Goal: Communication & Community: Answer question/provide support

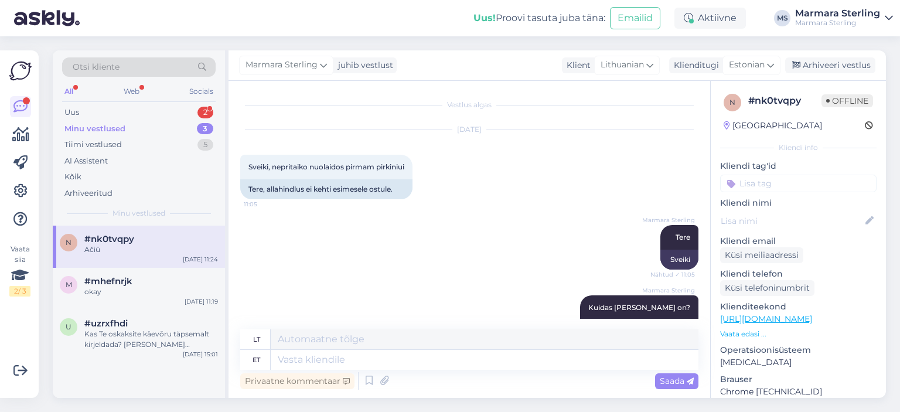
scroll to position [779, 0]
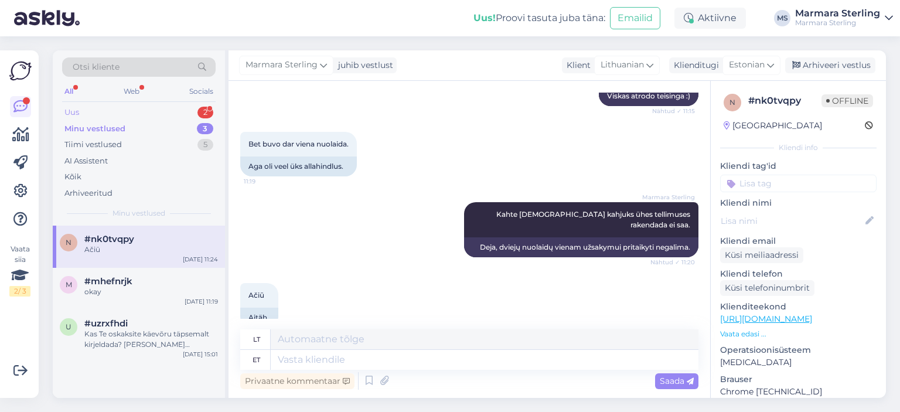
click at [166, 107] on div "Uus 2" at bounding box center [139, 112] width 154 height 16
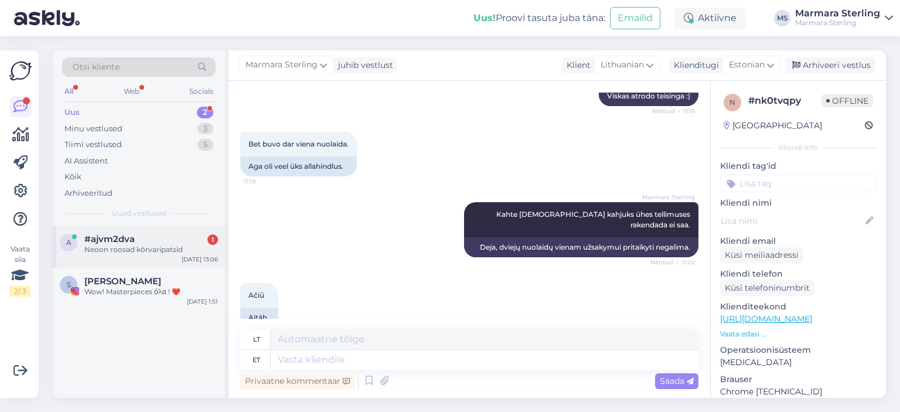
click at [188, 254] on div "Neoon roosad kõrvaripatsid" at bounding box center [151, 249] width 134 height 11
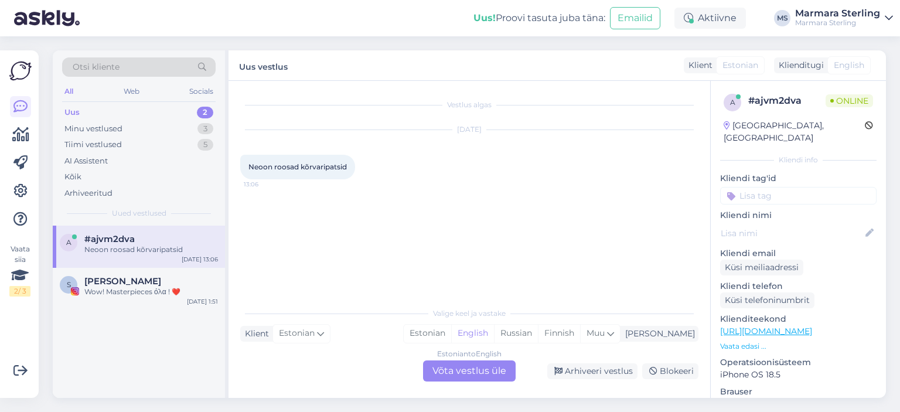
click at [482, 373] on div "Estonian to English Võta vestlus üle" at bounding box center [469, 370] width 93 height 21
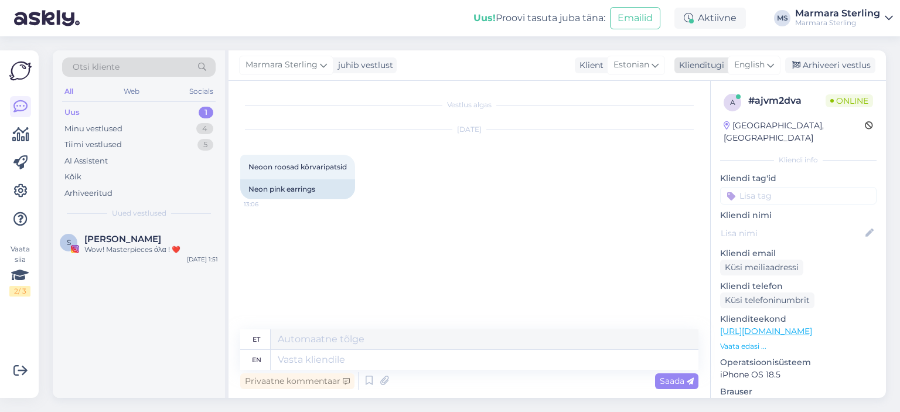
click at [760, 67] on span "English" at bounding box center [749, 65] width 30 height 13
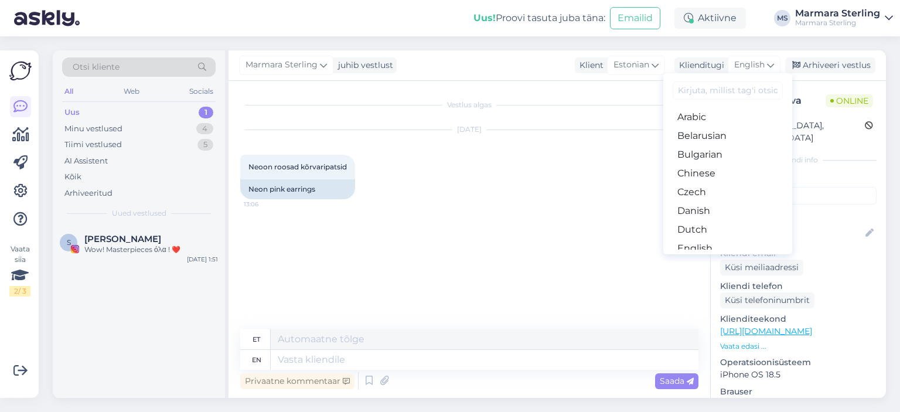
click at [701, 258] on link "Estonian" at bounding box center [727, 267] width 129 height 19
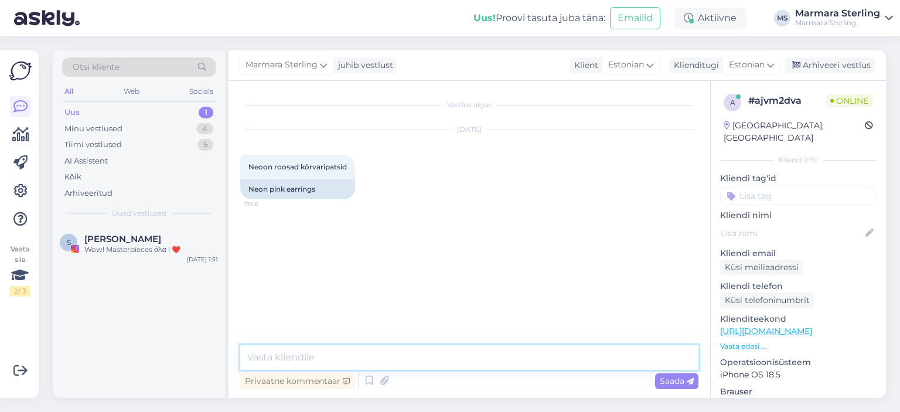
click at [401, 346] on textarea at bounding box center [469, 357] width 458 height 25
type textarea "Tere"
type textarea "Kuidas saame [PERSON_NAME]?"
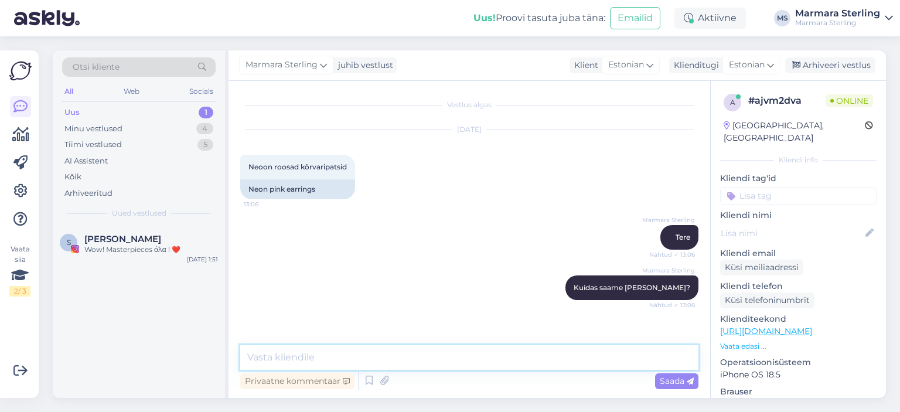
scroll to position [28, 0]
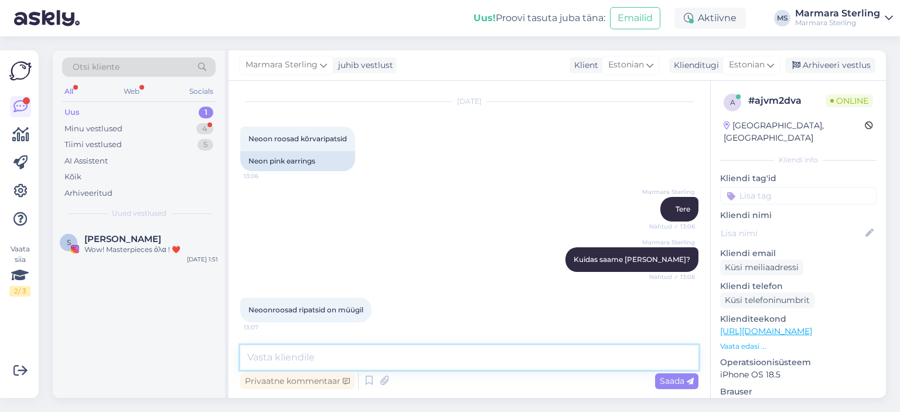
click at [358, 350] on textarea at bounding box center [469, 357] width 458 height 25
type textarea "Jah need on meil olemas e-poes"
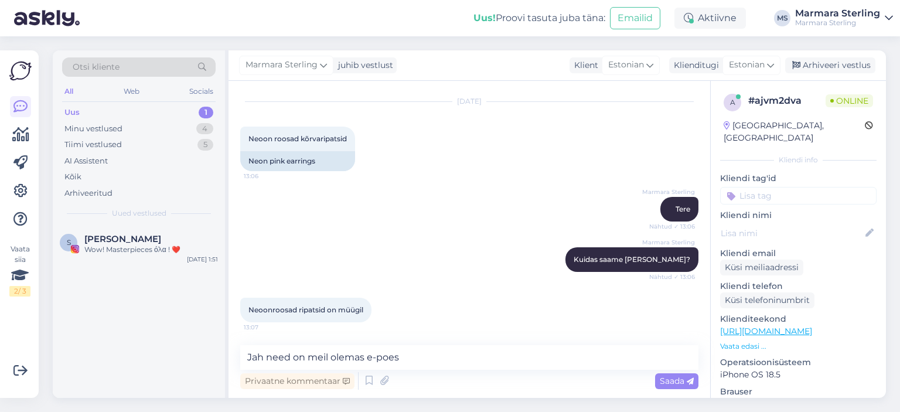
click at [666, 378] on span "Saada" at bounding box center [677, 381] width 34 height 11
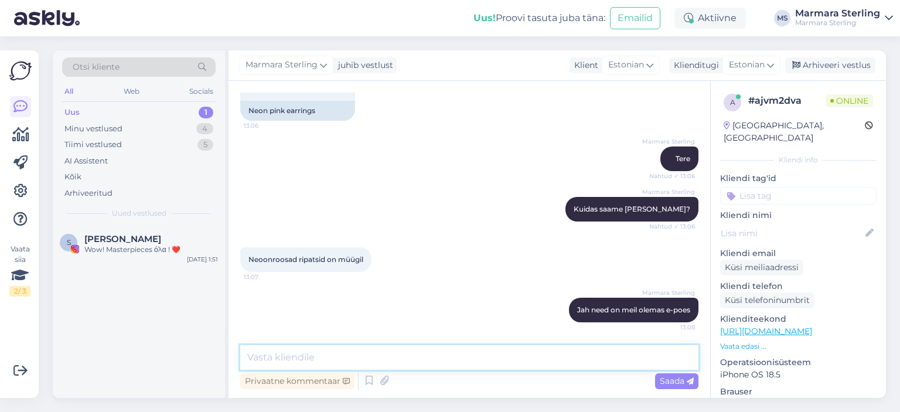
click at [324, 357] on textarea at bounding box center [469, 357] width 458 height 25
paste textarea "[URL][DOMAIN_NAME]"
type textarea "[URL][DOMAIN_NAME]"
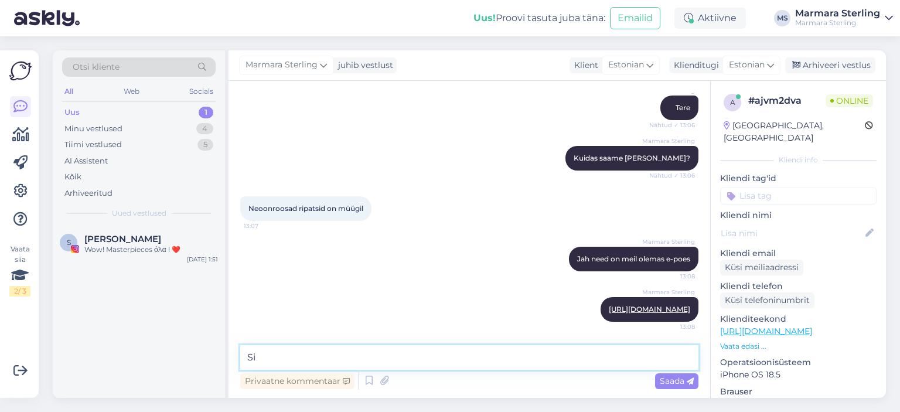
type textarea "S"
type textarea "On olemas [PERSON_NAME] kullaga"
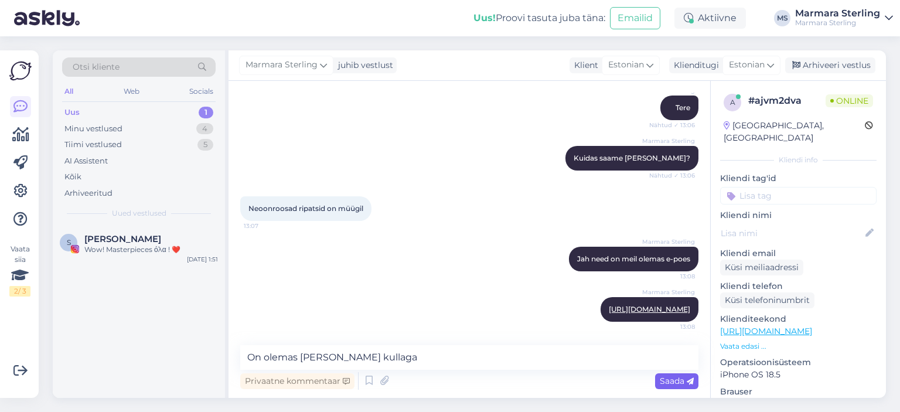
click at [674, 376] on span "Saada" at bounding box center [677, 381] width 34 height 11
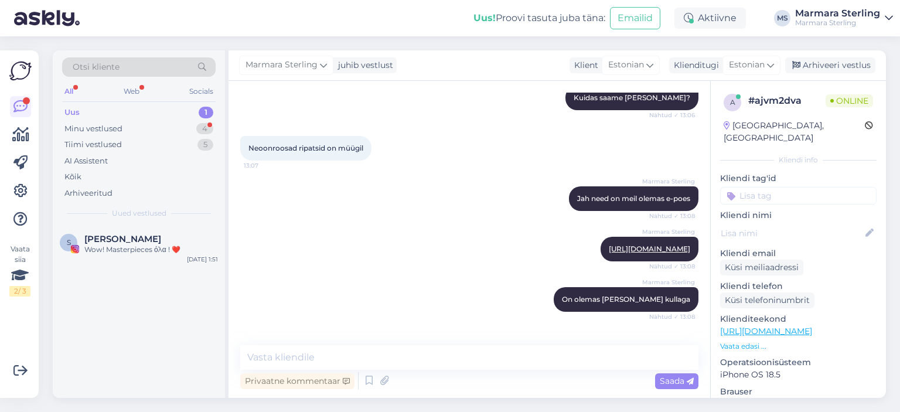
scroll to position [240, 0]
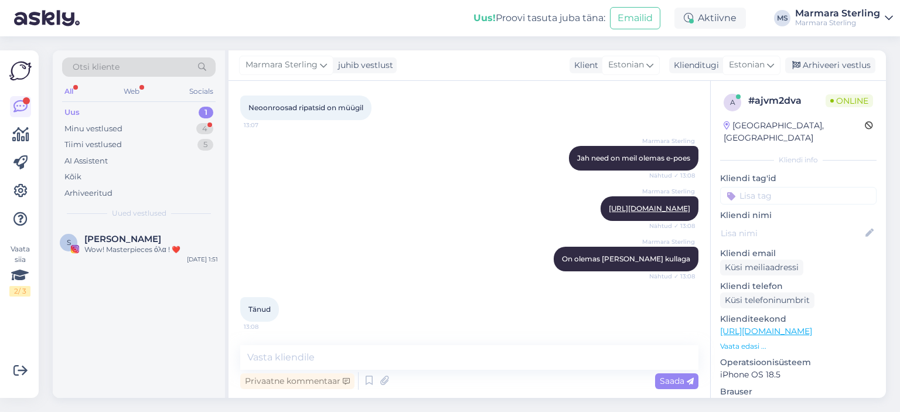
click at [176, 112] on div "Uus 1" at bounding box center [139, 112] width 154 height 16
click at [175, 118] on div "Uus 1" at bounding box center [139, 112] width 154 height 16
click at [192, 128] on div "Minu vestlused 4" at bounding box center [139, 129] width 154 height 16
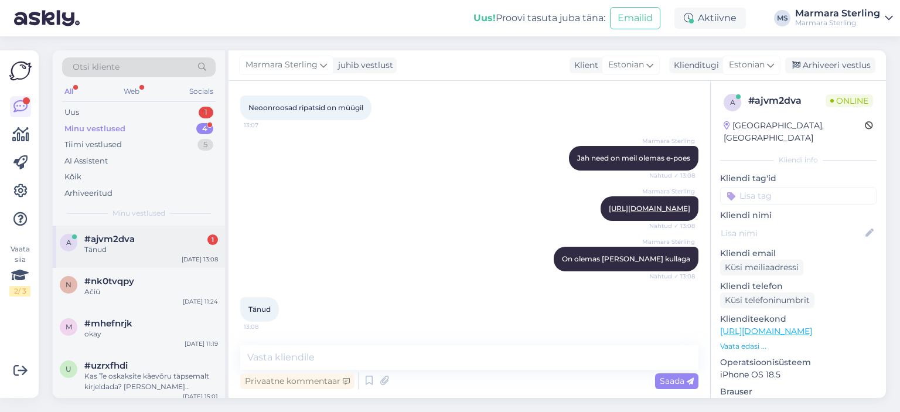
click at [155, 223] on div "Otsi kliente All Web Socials Uus 1 Minu vestlused 4 Tiimi vestlused 5 AI Assist…" at bounding box center [139, 137] width 172 height 175
click at [155, 228] on div "a #ajvm2dva 1 Tänud [DATE] 13:08" at bounding box center [139, 247] width 172 height 42
click at [195, 114] on div "Uus 2" at bounding box center [139, 112] width 154 height 16
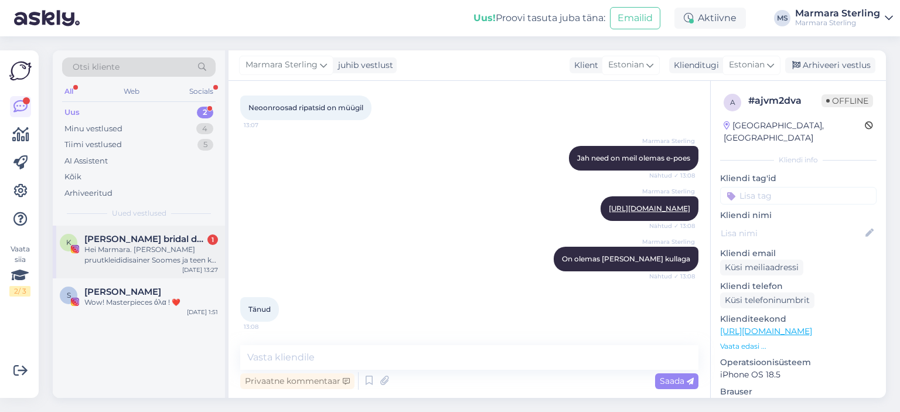
click at [169, 268] on div "K [PERSON_NAME] bridal designer 1 Hei Marmara. [PERSON_NAME] pruutkleididisaine…" at bounding box center [139, 252] width 172 height 53
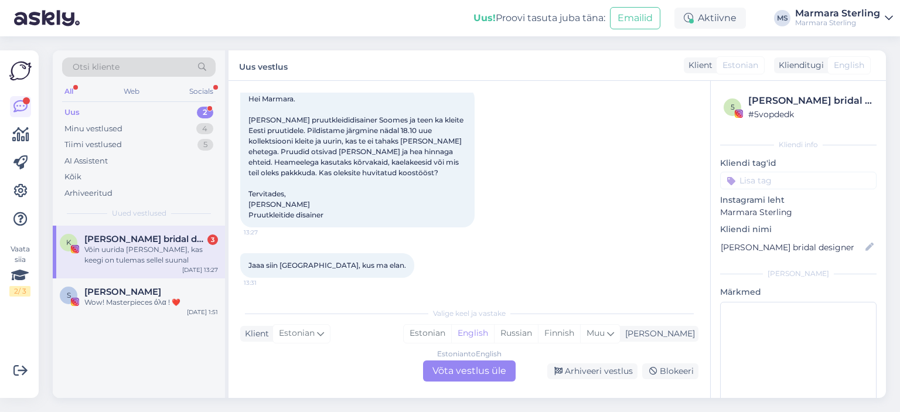
scroll to position [169, 0]
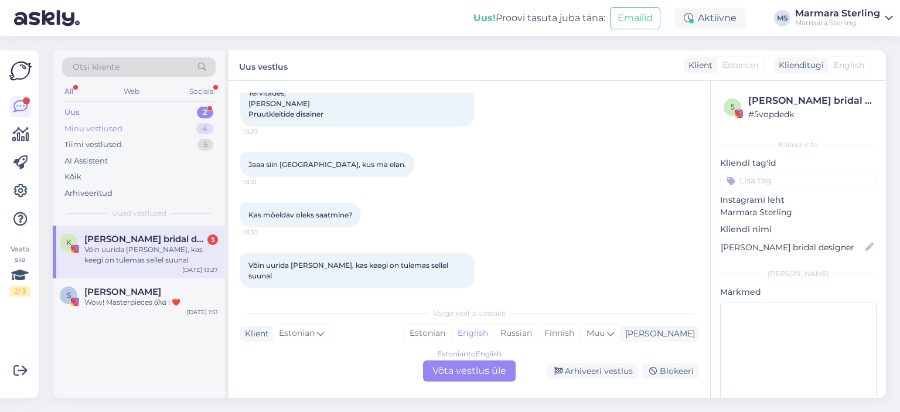
click at [138, 131] on div "Minu vestlused 4" at bounding box center [139, 129] width 154 height 16
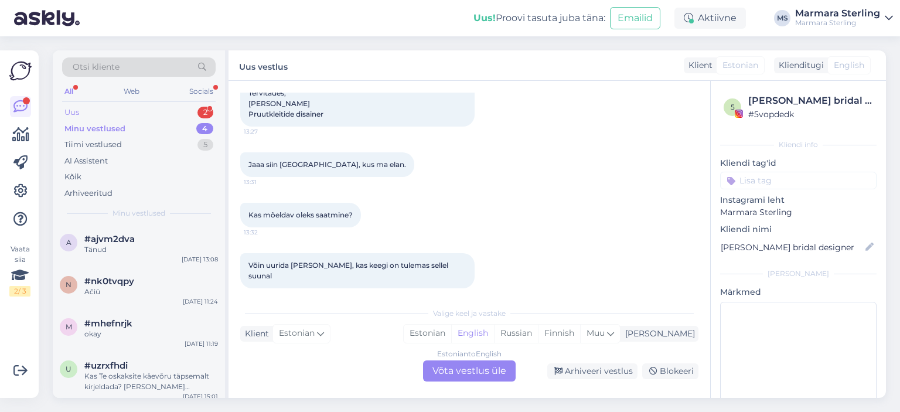
click at [145, 112] on div "Uus 2" at bounding box center [139, 112] width 154 height 16
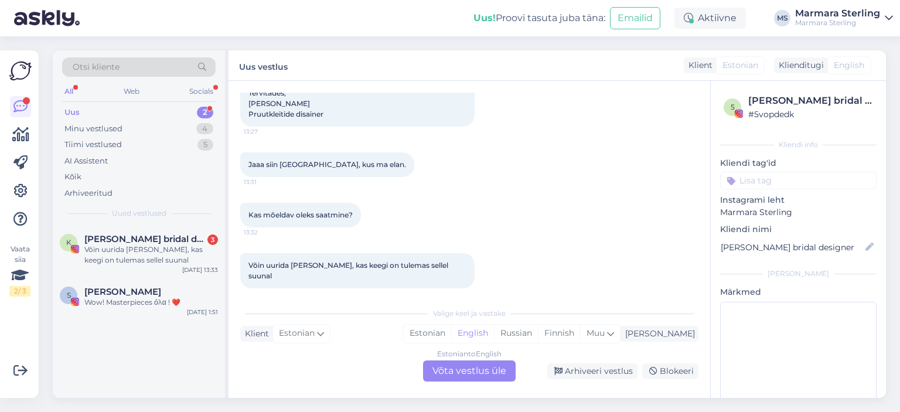
click at [181, 119] on div "Uus 2" at bounding box center [139, 112] width 154 height 16
click at [179, 125] on div "Minu vestlused 4" at bounding box center [139, 129] width 154 height 16
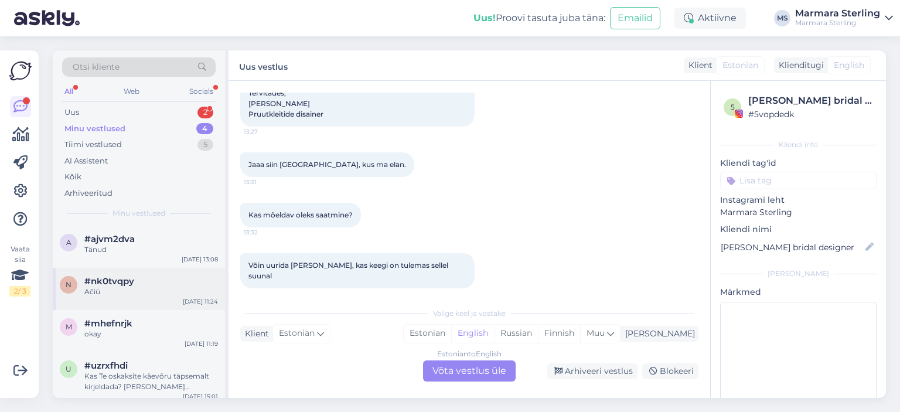
click at [183, 276] on div "#nk0tvqpy" at bounding box center [151, 281] width 134 height 11
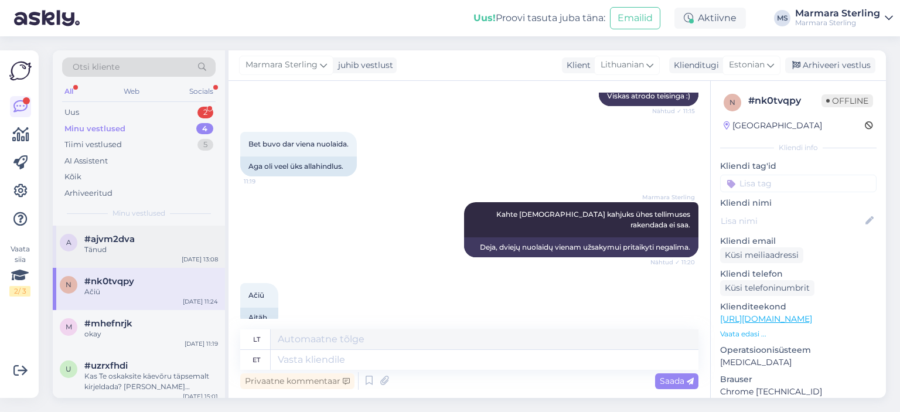
click at [181, 257] on div "a #ajvm2dva Tänud [DATE] 13:08" at bounding box center [139, 247] width 172 height 42
